Goal: Find specific page/section: Find specific page/section

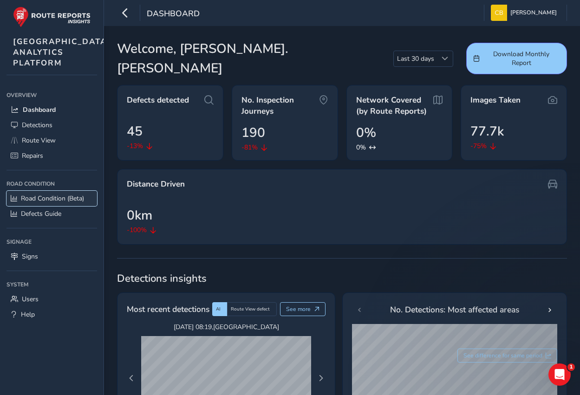
click at [66, 203] on span "Road Condition (Beta)" at bounding box center [52, 198] width 63 height 9
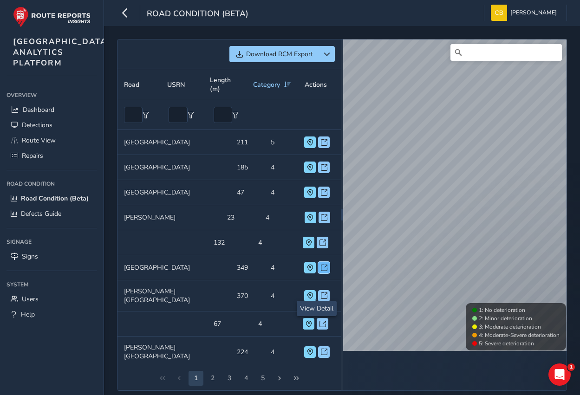
click at [321, 255] on span at bounding box center [324, 268] width 6 height 6
